Goal: Task Accomplishment & Management: Manage account settings

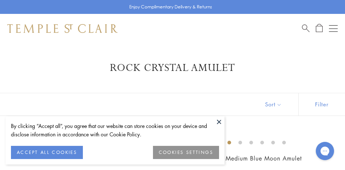
click at [220, 122] on button at bounding box center [218, 121] width 11 height 11
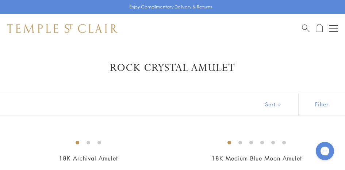
click at [331, 24] on button "Open navigation" at bounding box center [333, 28] width 9 height 9
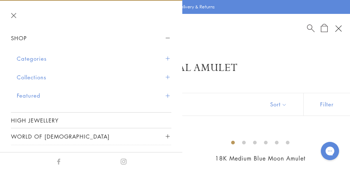
click at [42, 74] on button "Collections" at bounding box center [94, 77] width 155 height 19
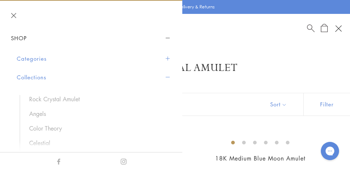
click at [42, 73] on button "Collections" at bounding box center [94, 77] width 155 height 19
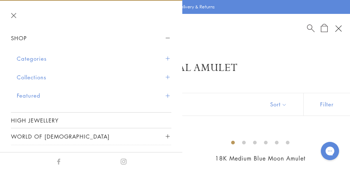
click at [22, 34] on button "Shop" at bounding box center [91, 38] width 160 height 16
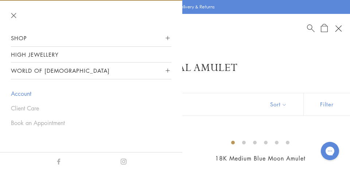
click at [26, 91] on link "Account" at bounding box center [91, 93] width 160 height 8
